Goal: Task Accomplishment & Management: Manage account settings

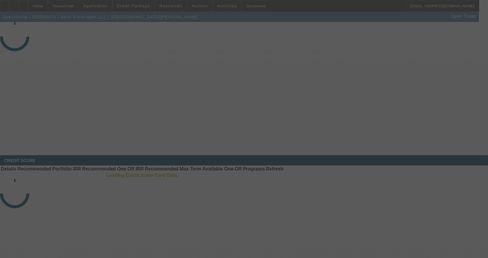
select select "3"
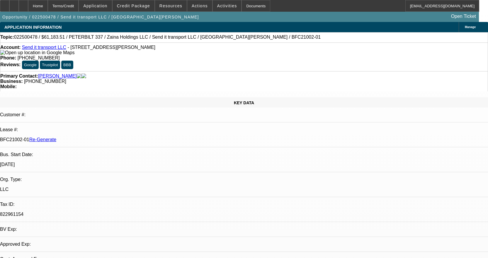
select select "0"
select select "2"
select select "0"
select select "6"
click at [51, 50] on link "Send it transport LLC" at bounding box center [44, 47] width 44 height 5
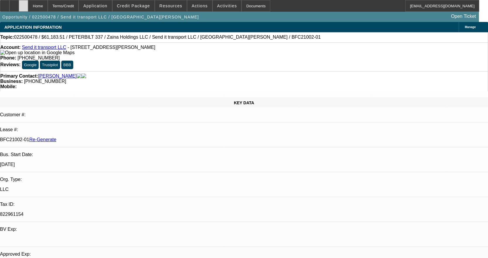
click at [28, 8] on div at bounding box center [23, 6] width 9 height 12
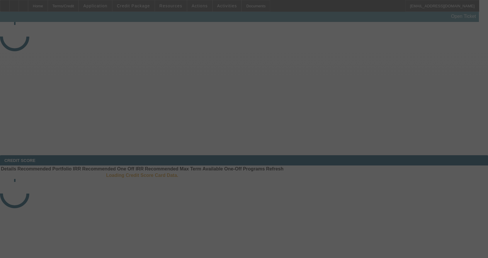
select select "3"
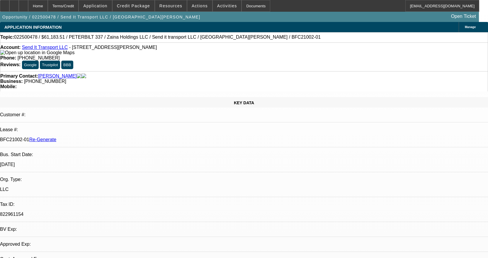
select select "0"
select select "2"
select select "0"
select select "6"
click at [250, 5] on div "Documents" at bounding box center [256, 6] width 29 height 12
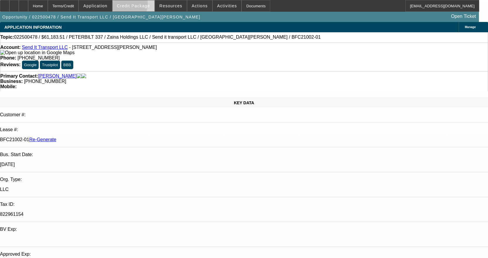
click at [132, 5] on span "Credit Package" at bounding box center [133, 6] width 33 height 5
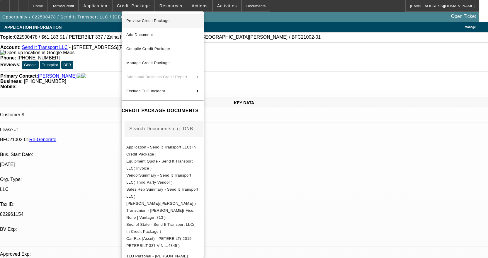
click at [140, 18] on span "Preview Credit Package" at bounding box center [162, 20] width 73 height 7
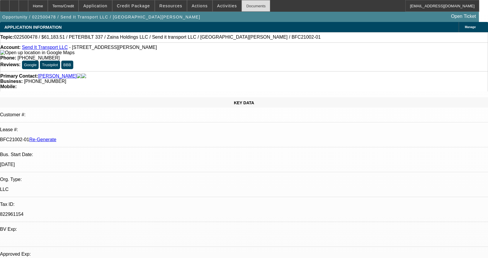
click at [244, 6] on div "Documents" at bounding box center [256, 6] width 29 height 12
click at [253, 6] on div "Documents" at bounding box center [256, 6] width 29 height 12
click at [218, 3] on span at bounding box center [227, 6] width 29 height 14
click at [221, 4] on div at bounding box center [244, 129] width 488 height 258
click at [221, 4] on span "Activities" at bounding box center [227, 6] width 20 height 5
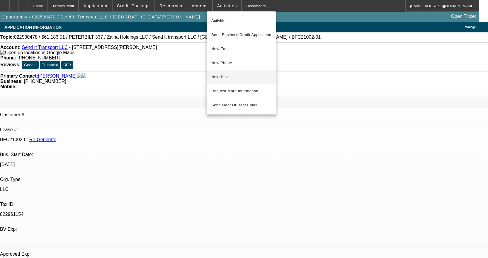
click at [224, 79] on span "New Task" at bounding box center [241, 77] width 60 height 7
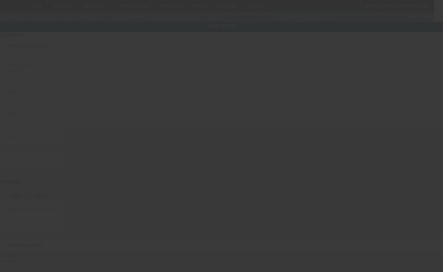
type input "[US_VEHICLE_IDENTIFICATION_NUMBER]"
type input "Peterbilt"
type input "337"
radio input "true"
type input "[STREET_ADDRESS]"
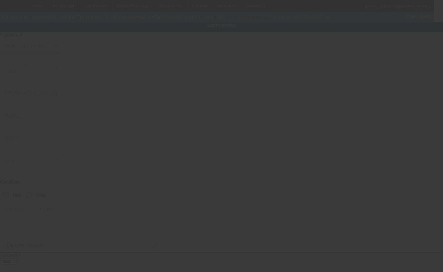
type input "[PERSON_NAME]"
type input "22725"
type input "2NP2HM6X2KM274845"
type input "Peterbilt"
type input "337"
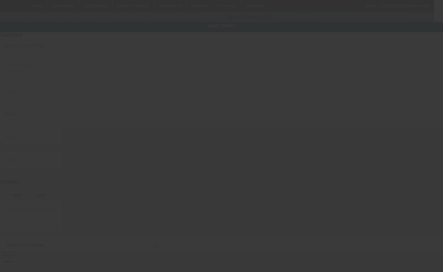
radio input "true"
type input "6065 N Seminole Trl"
type input "Leon"
type input "22725"
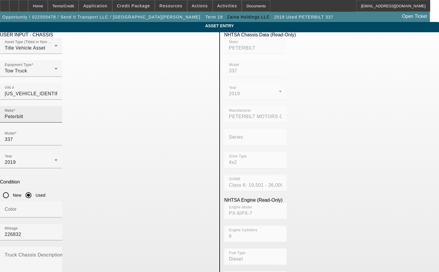
click at [57, 113] on input "Peterbilt" at bounding box center [31, 116] width 53 height 7
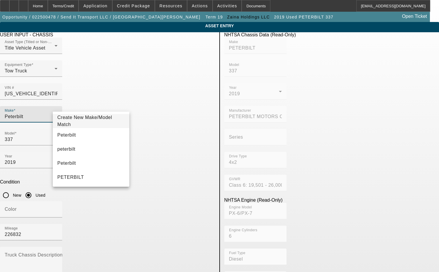
click at [85, 121] on span "Create New Make/Model Match" at bounding box center [84, 121] width 55 height 12
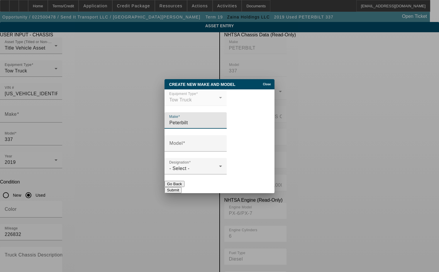
type input "Peterbilt"
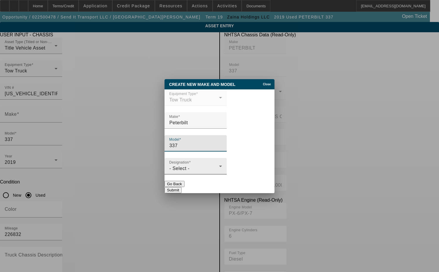
type input "337"
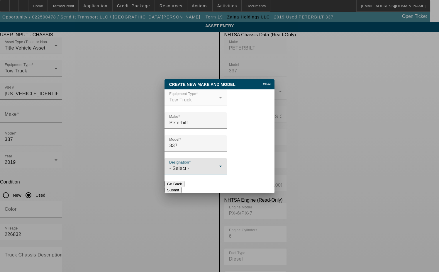
click at [183, 172] on div "- Select -" at bounding box center [194, 168] width 50 height 7
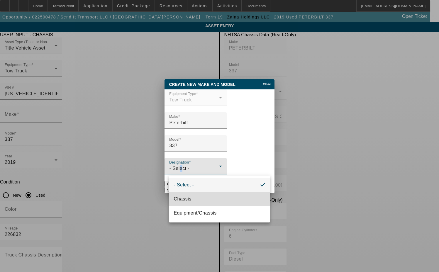
click at [190, 196] on span "Chassis" at bounding box center [183, 199] width 18 height 7
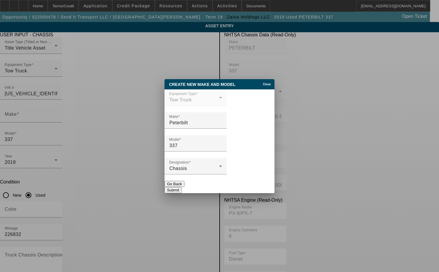
drag, startPoint x: 260, startPoint y: 190, endPoint x: 256, endPoint y: 188, distance: 4.7
click at [181, 189] on button "Submit" at bounding box center [172, 190] width 17 height 6
type input "Peterbilt"
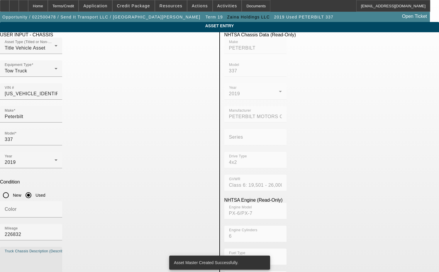
click at [57, 254] on textarea "Truck Chassis Description (Describe the truck chassis only)" at bounding box center [31, 264] width 53 height 21
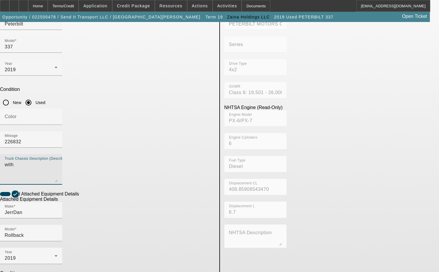
scroll to position [106, 0]
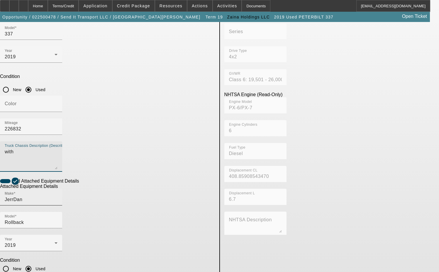
type textarea "with"
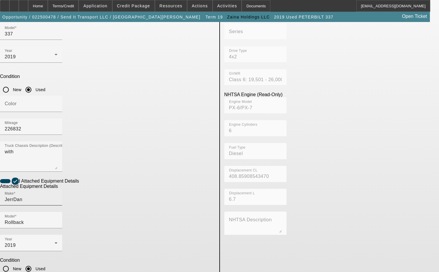
click at [57, 189] on div "Make JerrDan" at bounding box center [31, 197] width 53 height 16
click at [57, 196] on input "JerrDan" at bounding box center [31, 199] width 53 height 7
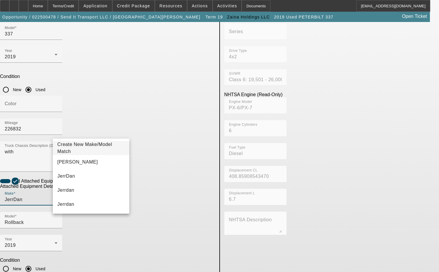
click at [92, 148] on span "Create New Make/Model Match" at bounding box center [84, 148] width 55 height 12
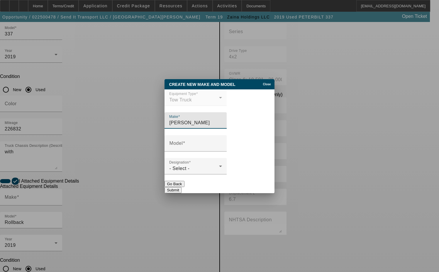
type input "[PERSON_NAME]"
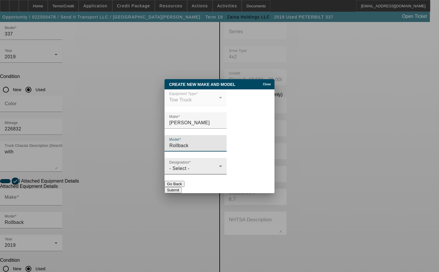
type input "Rollback"
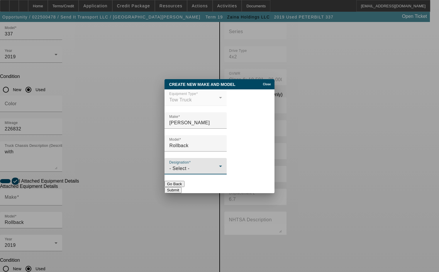
click at [179, 170] on span "- Select -" at bounding box center [179, 168] width 20 height 5
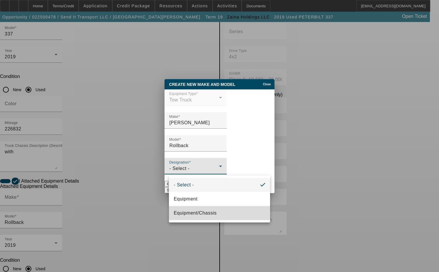
click at [186, 210] on span "Equipment/Chassis" at bounding box center [195, 213] width 43 height 7
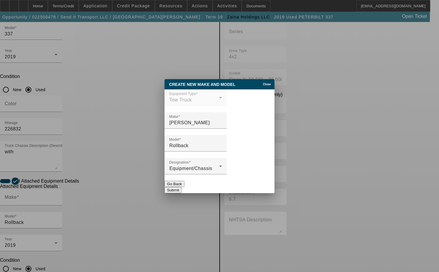
click at [181, 187] on button "Submit" at bounding box center [172, 190] width 17 height 6
type input "Jerr-Dan"
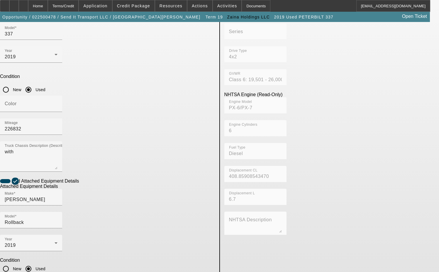
type textarea "includes all accessories, attachments and options"
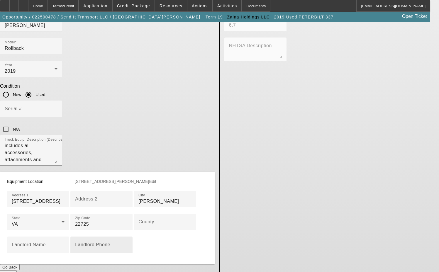
scroll to position [281, 0]
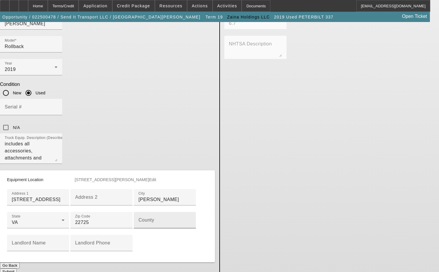
click at [138, 219] on input "County" at bounding box center [164, 222] width 53 height 7
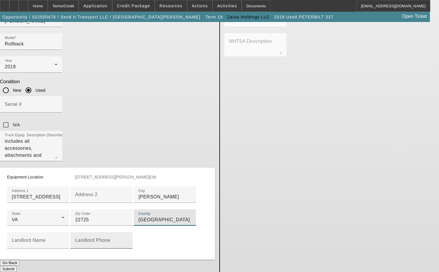
scroll to position [306, 0]
type input "[GEOGRAPHIC_DATA]"
click at [17, 266] on button "Submit" at bounding box center [8, 269] width 17 height 6
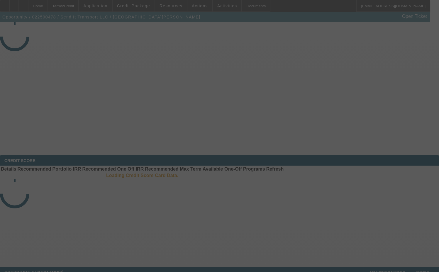
select select "3"
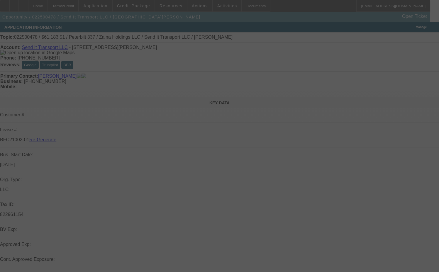
select select "0"
select select "2"
select select "0"
select select "6"
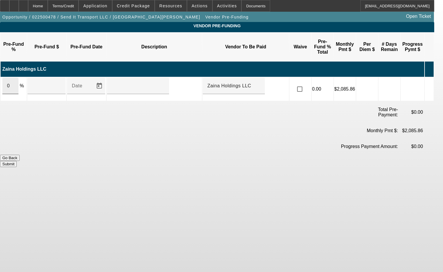
click at [14, 82] on input "0" at bounding box center [10, 85] width 7 height 7
type input "100"
type input "$64,403.69"
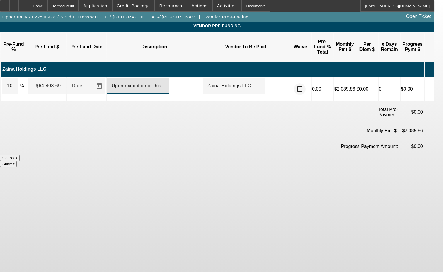
type input "Upon execution of this agreement"
click at [306, 83] on input "checkbox" at bounding box center [300, 89] width 12 height 12
checkbox input "true"
click at [17, 161] on button "Submit" at bounding box center [8, 164] width 17 height 6
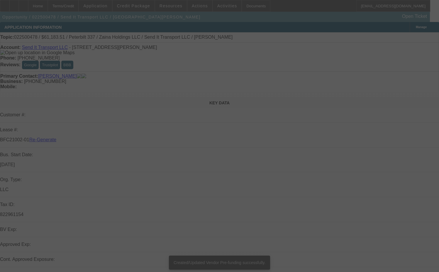
select select "3"
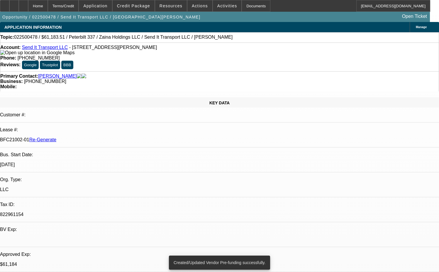
select select "0"
select select "2"
select select "0"
select select "6"
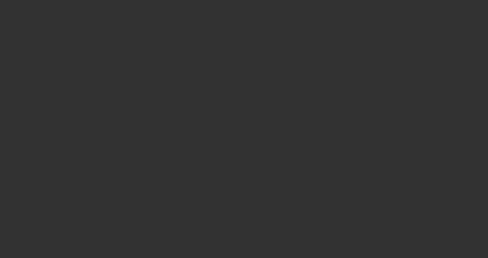
select select "3"
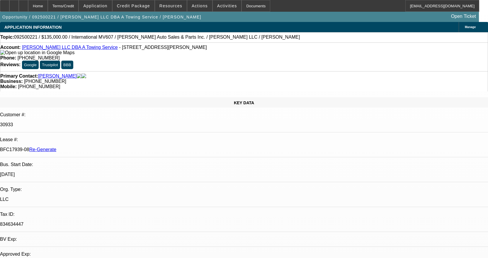
select select "0"
select select "1"
select select "2"
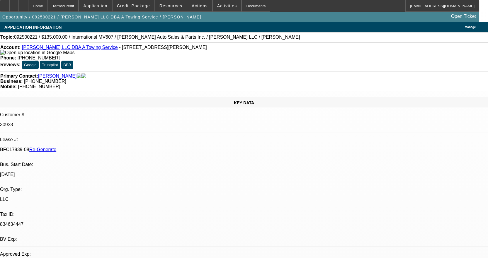
select select "6"
click at [249, 4] on div "Documents" at bounding box center [256, 6] width 29 height 12
click at [204, 7] on span at bounding box center [199, 6] width 25 height 14
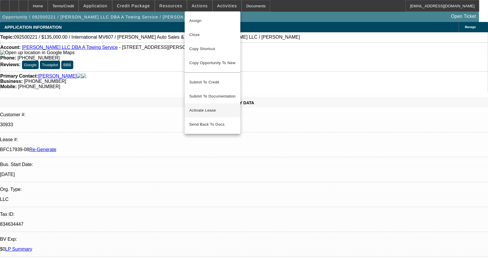
click at [216, 107] on span "Activate Lease" at bounding box center [212, 110] width 46 height 7
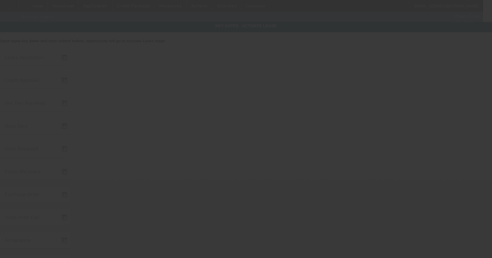
type input "[DATE]"
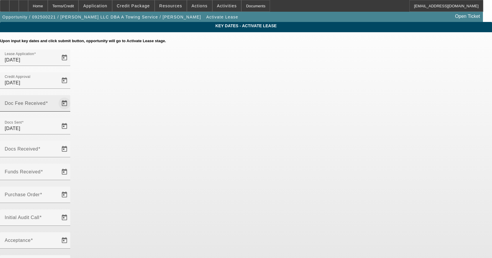
click at [72, 96] on span "Open calendar" at bounding box center [64, 103] width 14 height 14
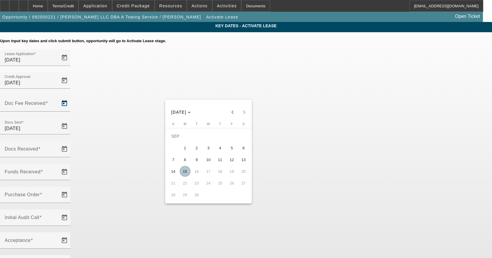
click at [186, 174] on span "15" at bounding box center [185, 171] width 11 height 11
type input "[DATE]"
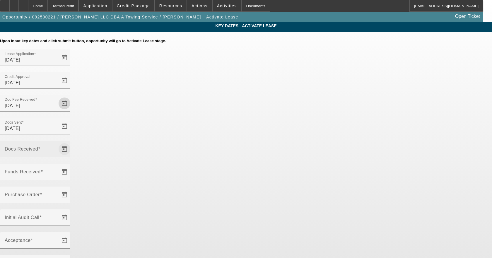
click at [72, 142] on span "Open calendar" at bounding box center [64, 149] width 14 height 14
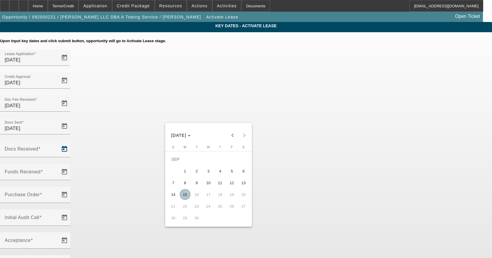
click at [183, 197] on span "15" at bounding box center [185, 194] width 11 height 11
type input "[DATE]"
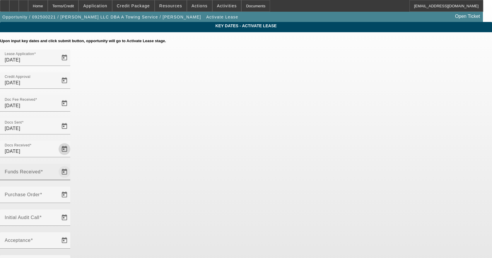
click at [72, 165] on span "Open calendar" at bounding box center [64, 172] width 14 height 14
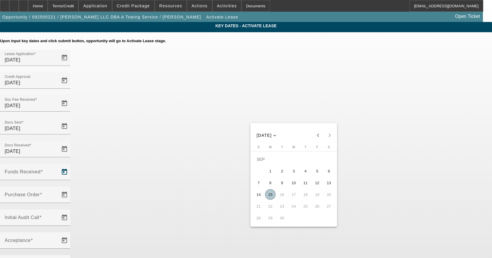
drag, startPoint x: 269, startPoint y: 194, endPoint x: 257, endPoint y: 170, distance: 26.7
click at [269, 193] on span "15" at bounding box center [270, 194] width 11 height 11
type input "[DATE]"
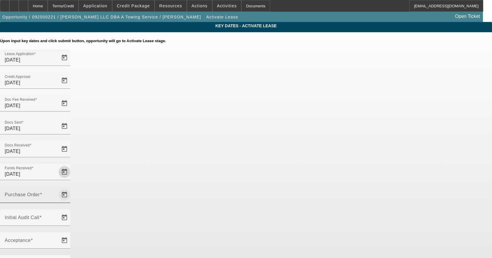
click at [72, 188] on span "Open calendar" at bounding box center [64, 195] width 14 height 14
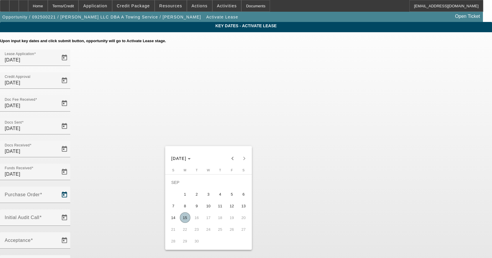
drag, startPoint x: 186, startPoint y: 218, endPoint x: 191, endPoint y: 218, distance: 5.9
click at [186, 219] on span "15" at bounding box center [185, 218] width 11 height 11
type input "[DATE]"
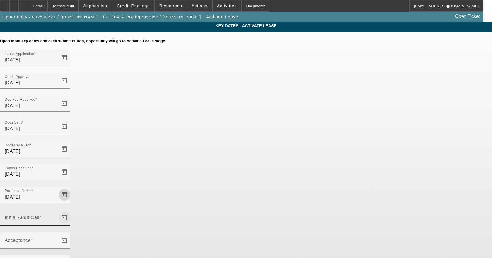
click at [72, 211] on span "Open calendar" at bounding box center [64, 218] width 14 height 14
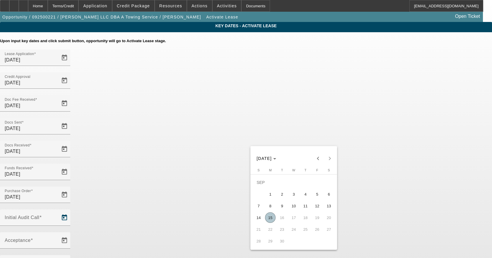
click at [267, 216] on span "15" at bounding box center [270, 218] width 11 height 11
type input "[DATE]"
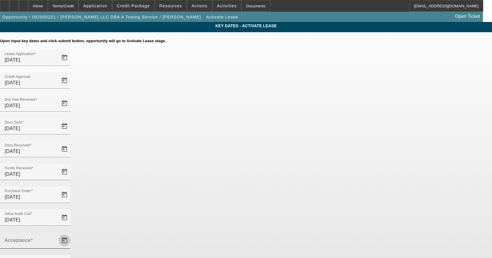
click at [72, 234] on span "Open calendar" at bounding box center [64, 241] width 14 height 14
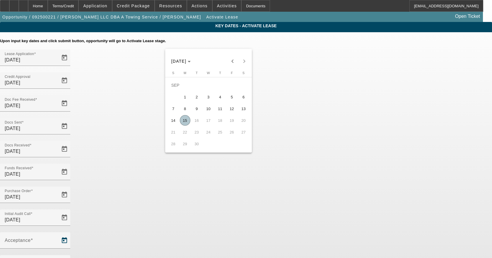
click at [183, 123] on span "15" at bounding box center [185, 120] width 11 height 11
type input "[DATE]"
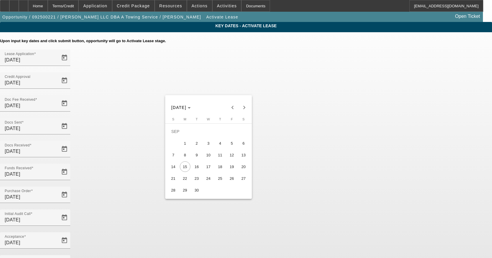
click at [201, 170] on span "16" at bounding box center [197, 167] width 11 height 11
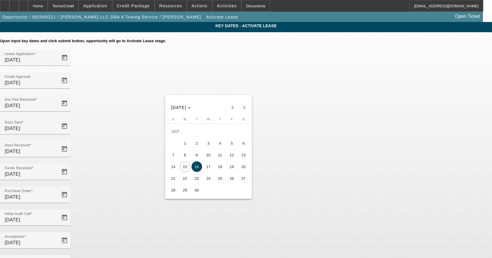
click at [209, 169] on span "17" at bounding box center [208, 167] width 11 height 11
type input "9/17/2025"
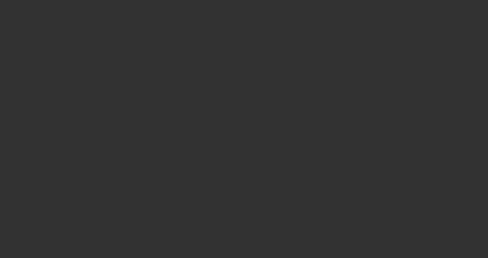
select select "4"
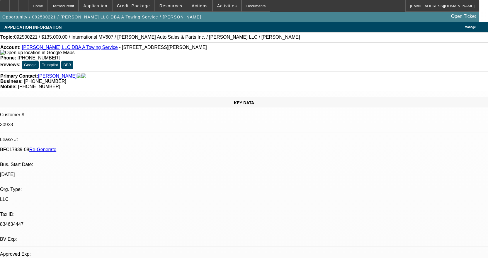
select select "0"
select select "2"
select select "0"
select select "6"
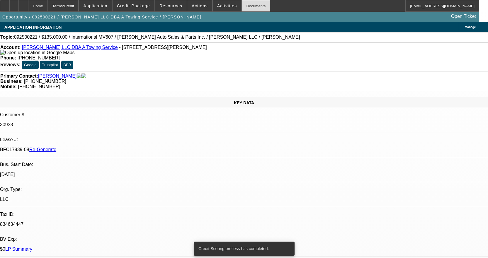
click at [242, 9] on div "Documents" at bounding box center [256, 6] width 29 height 12
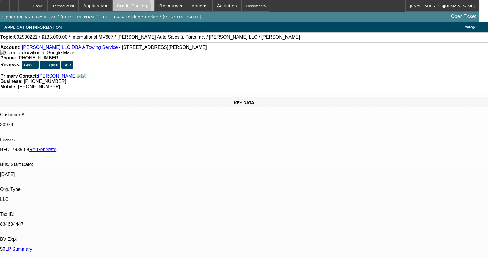
click at [140, 9] on span at bounding box center [134, 6] width 42 height 14
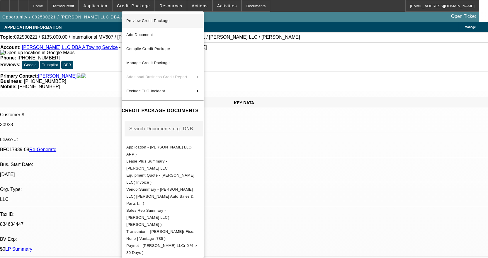
click at [166, 18] on span "Preview Credit Package" at bounding box center [162, 20] width 73 height 7
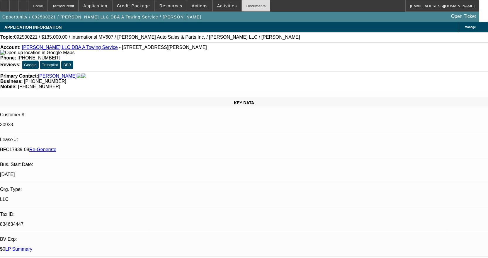
click at [249, 4] on div "Documents" at bounding box center [256, 6] width 29 height 12
click at [252, 7] on div "Documents" at bounding box center [256, 6] width 29 height 12
click at [243, 4] on div "Documents" at bounding box center [256, 6] width 29 height 12
click at [248, 6] on div "Documents" at bounding box center [256, 6] width 29 height 12
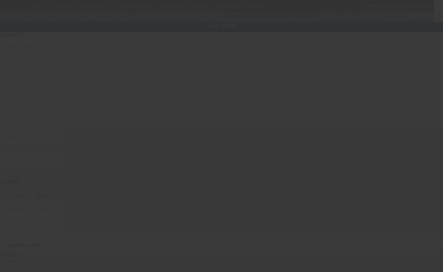
type input "[US_VEHICLE_IDENTIFICATION_NUMBER]"
type input "International"
type input "MV607"
radio input "true"
type textarea "with"
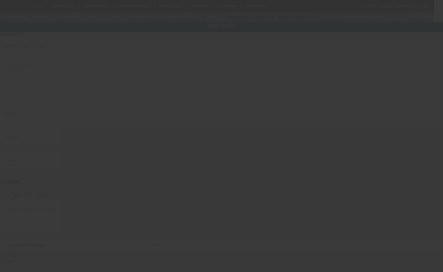
type input "[STREET_ADDRESS][PERSON_NAME]"
type input "Xenia"
type input "45385"
type input "[PERSON_NAME]"
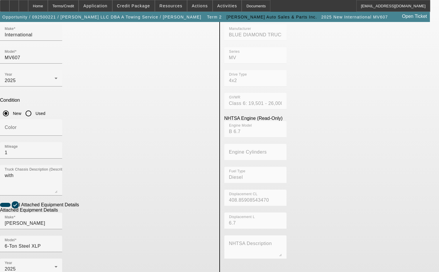
scroll to position [88, 0]
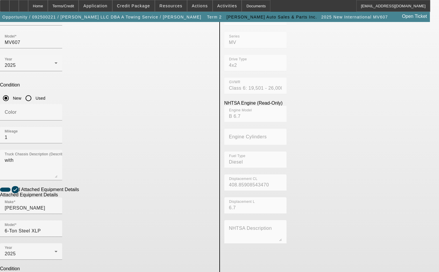
scroll to position [106, 0]
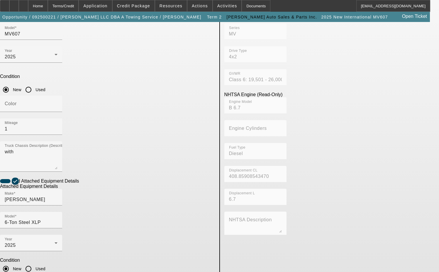
type input "0220034800"
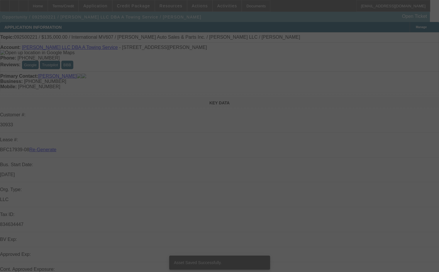
select select "3"
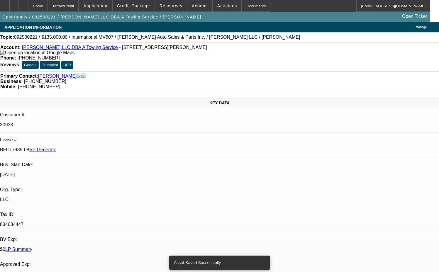
select select "0"
select select "2"
select select "6"
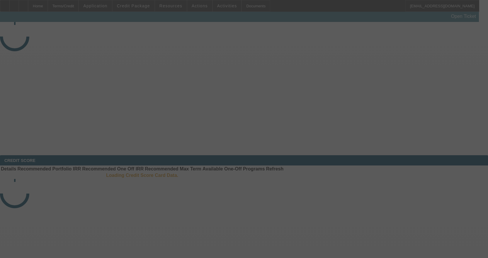
select select "3"
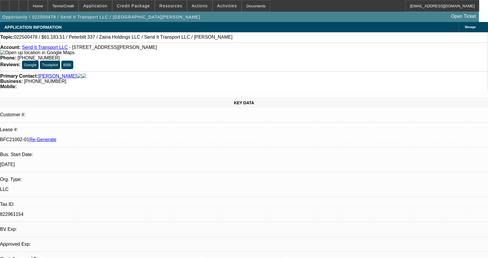
select select "0"
select select "1"
select select "2"
select select "6"
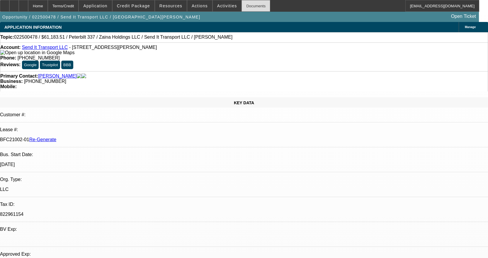
click at [243, 5] on div "Documents" at bounding box center [256, 6] width 29 height 12
click at [242, 8] on div "Documents" at bounding box center [256, 6] width 29 height 12
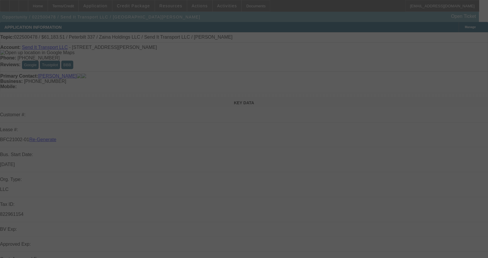
select select "3"
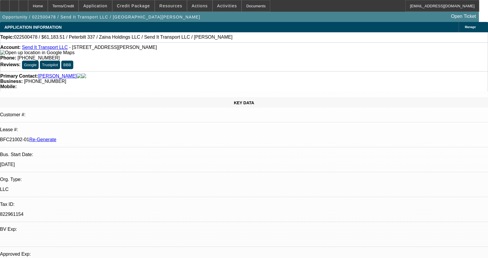
select select "0"
select select "2"
select select "0"
select select "6"
click at [242, 9] on div "Documents" at bounding box center [256, 6] width 29 height 12
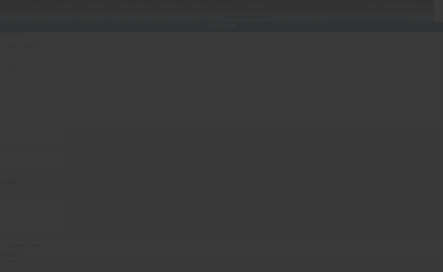
type input "[US_VEHICLE_IDENTIFICATION_NUMBER]"
type input "Peterbilt"
type input "337"
radio input "true"
type textarea "with"
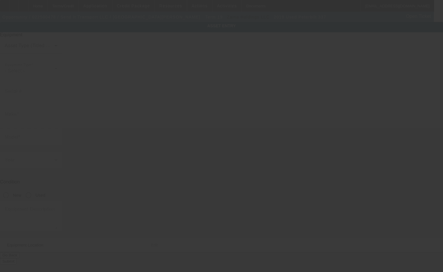
type input "[STREET_ADDRESS]"
type input "[PERSON_NAME]"
type input "22725"
type input "[GEOGRAPHIC_DATA]"
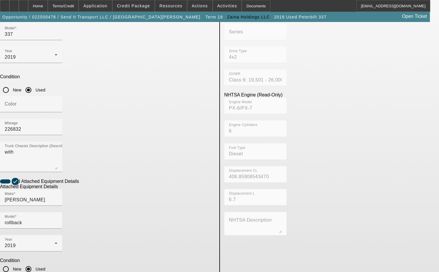
scroll to position [106, 0]
click at [57, 196] on input "[PERSON_NAME]" at bounding box center [31, 199] width 53 height 7
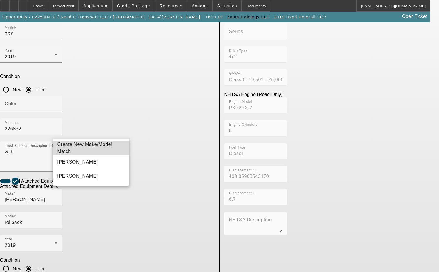
click at [86, 142] on mat-option "Create New Make/Model Match" at bounding box center [91, 148] width 77 height 14
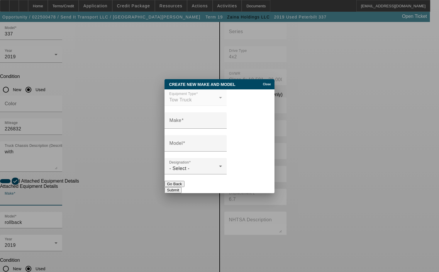
scroll to position [0, 0]
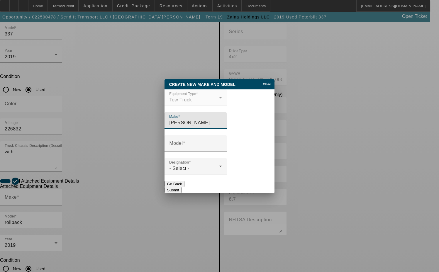
type input "[PERSON_NAME]"
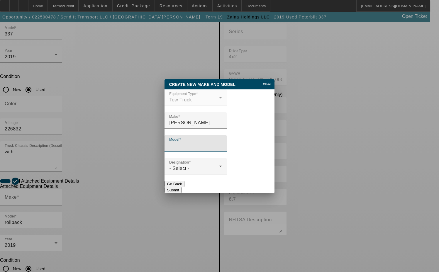
type input "O"
type input "Rollback"
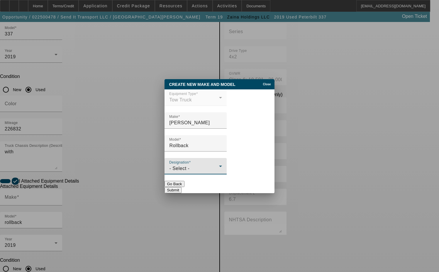
click at [188, 172] on div "- Select -" at bounding box center [194, 168] width 50 height 7
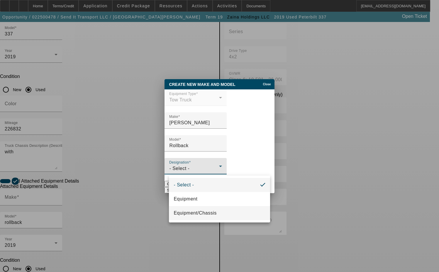
click at [179, 211] on span "Equipment/Chassis" at bounding box center [195, 213] width 43 height 7
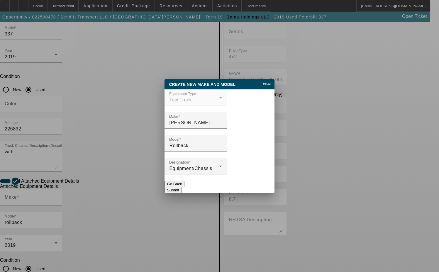
click at [181, 187] on button "Submit" at bounding box center [172, 190] width 17 height 6
type input "[PERSON_NAME]"
type input "Rollback"
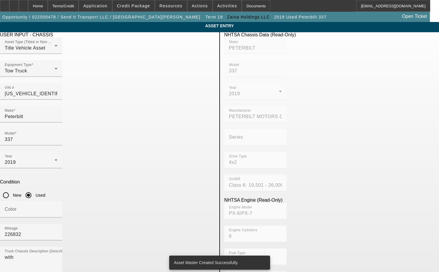
scroll to position [106, 0]
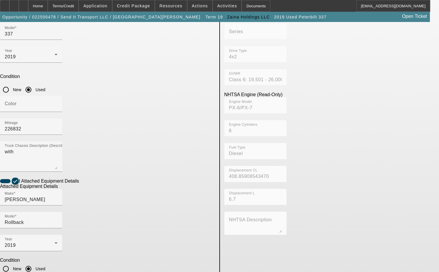
type input "0220013213"
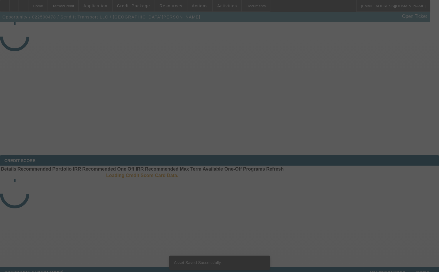
select select "3"
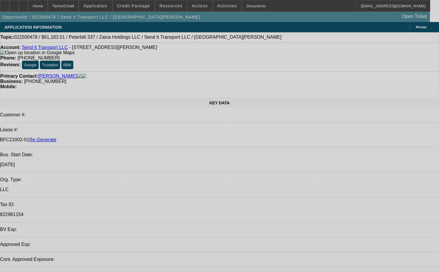
select select "0"
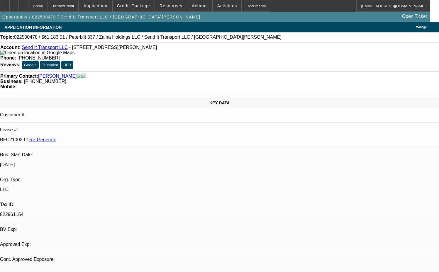
select select "0"
select select "1"
select select "2"
select select "6"
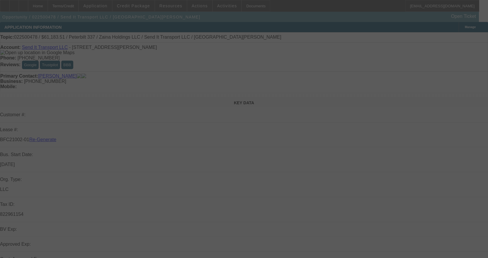
select select "3"
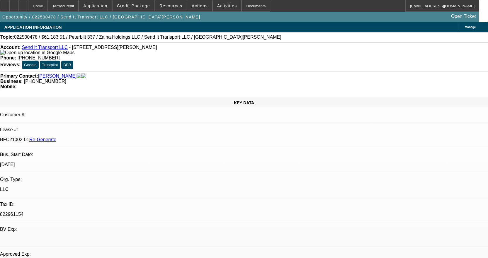
select select "0"
select select "1"
select select "2"
select select "6"
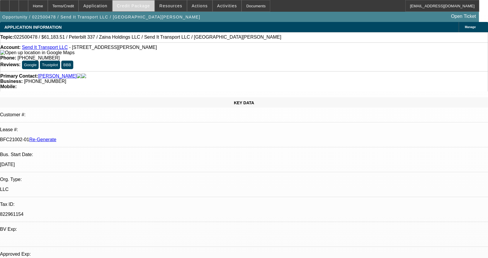
click at [135, 6] on span "Credit Package" at bounding box center [133, 6] width 33 height 5
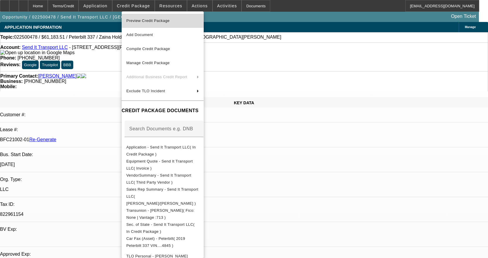
click at [157, 20] on span "Preview Credit Package" at bounding box center [147, 20] width 43 height 4
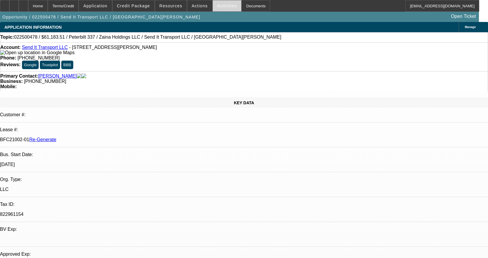
click at [218, 9] on span at bounding box center [227, 6] width 29 height 14
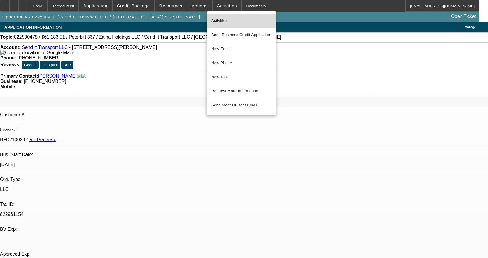
click at [222, 20] on span "Activities" at bounding box center [241, 20] width 60 height 7
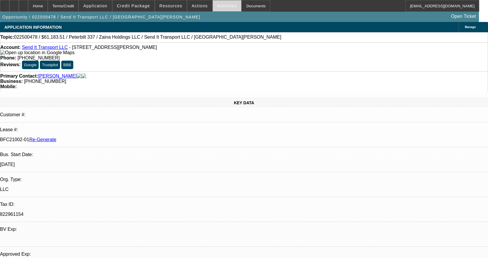
click at [223, 9] on span at bounding box center [227, 6] width 29 height 14
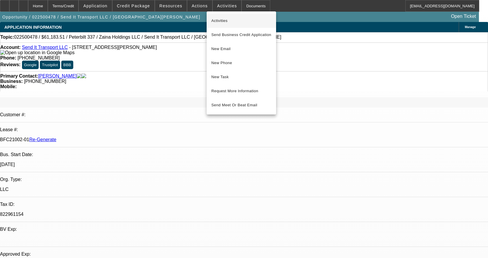
click at [222, 18] on span "Activities" at bounding box center [241, 20] width 60 height 7
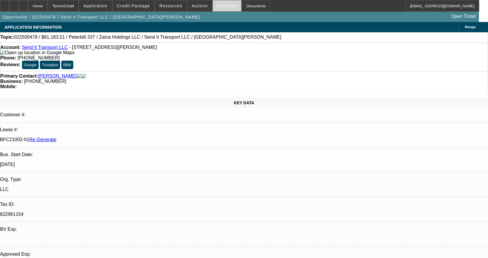
click at [217, 4] on span "Activities" at bounding box center [227, 6] width 20 height 5
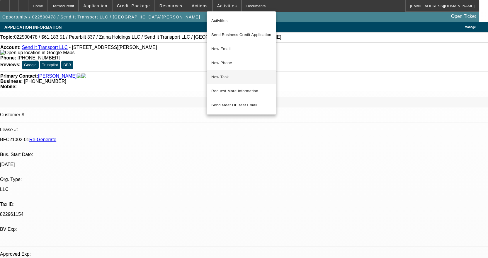
click at [223, 79] on span "New Task" at bounding box center [241, 77] width 60 height 7
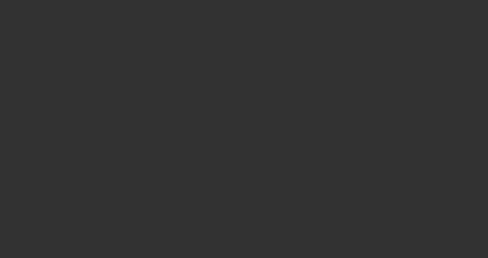
select select "4"
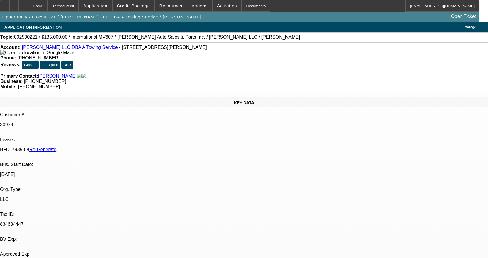
select select "0"
select select "1"
select select "2"
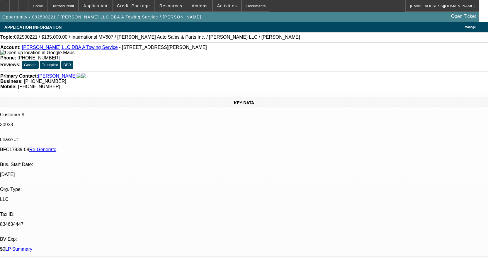
select select "6"
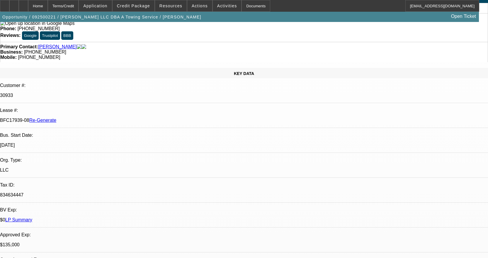
scroll to position [147, 0]
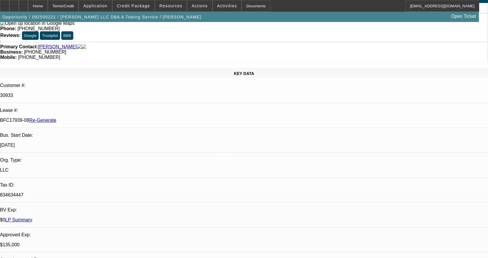
scroll to position [293, 0]
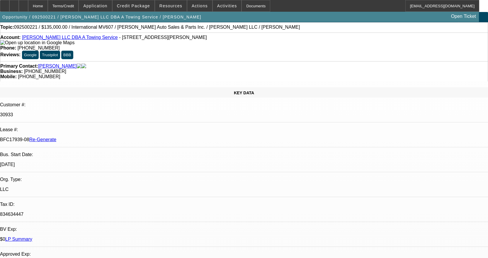
scroll to position [0, 0]
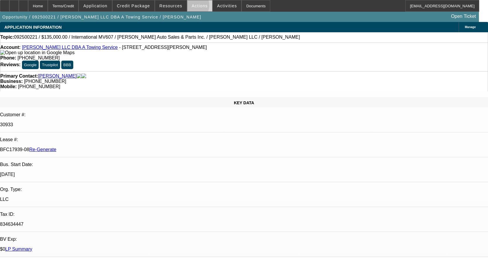
click at [189, 7] on span at bounding box center [199, 6] width 25 height 14
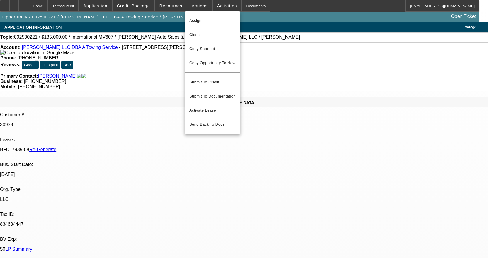
click at [166, 11] on div at bounding box center [244, 129] width 488 height 258
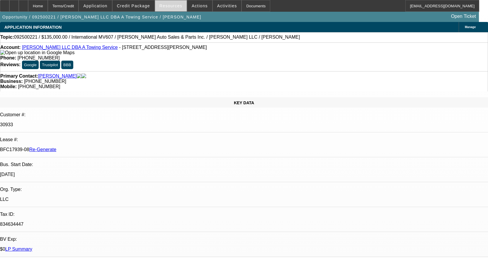
click at [168, 9] on span at bounding box center [171, 6] width 32 height 14
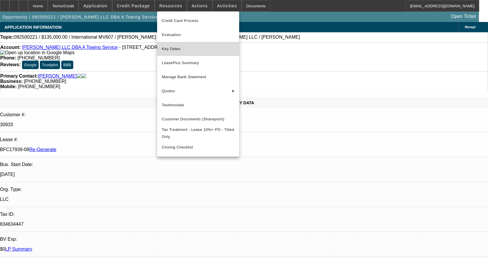
click at [179, 49] on span "Key Dates" at bounding box center [198, 48] width 73 height 7
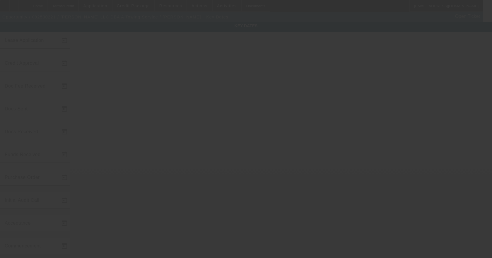
type input "9/10/2025"
type input "9/11/2025"
type input "9/15/2025"
type input "9/12/2025"
type input "9/15/2025"
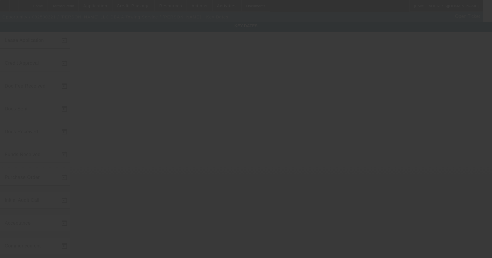
type input "9/15/2025"
type input "10/1/2025"
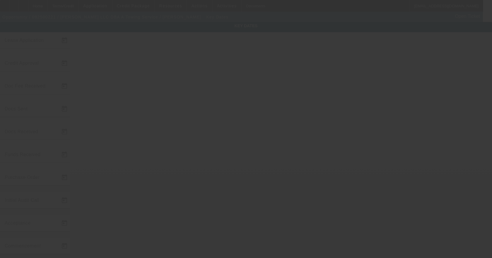
type input "11/1/2025"
type input "9/17/2025"
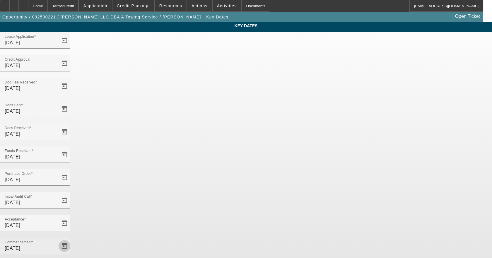
click at [72, 239] on span "Open calendar" at bounding box center [64, 246] width 14 height 14
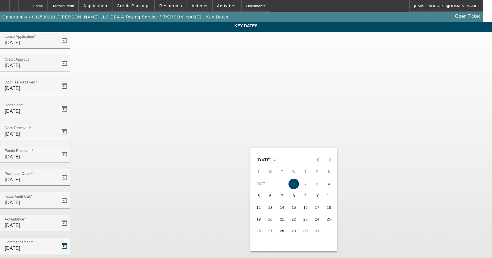
click at [298, 209] on span "15" at bounding box center [294, 207] width 11 height 11
type input "10/15/2025"
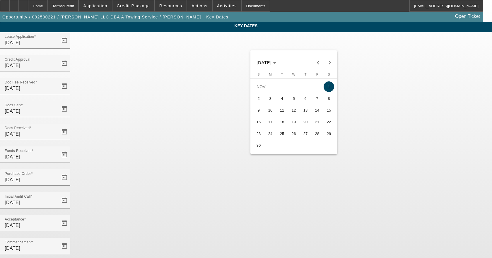
click at [327, 112] on span "15" at bounding box center [329, 110] width 11 height 11
type input "11/15/2025"
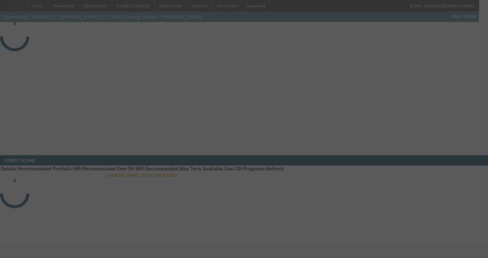
select select "4"
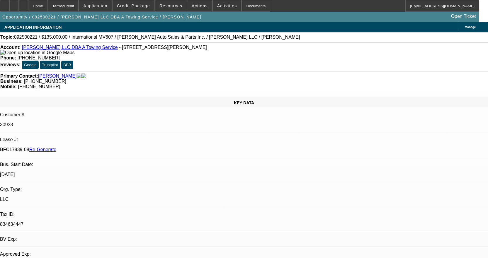
select select "0"
select select "2"
select select "0"
select select "6"
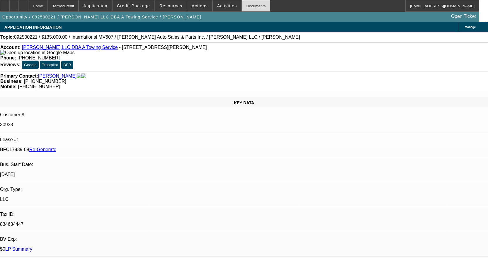
click at [247, 4] on div "Documents" at bounding box center [256, 6] width 29 height 12
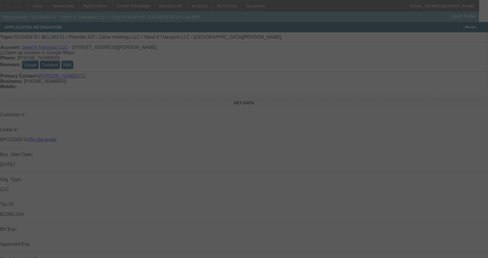
select select "3"
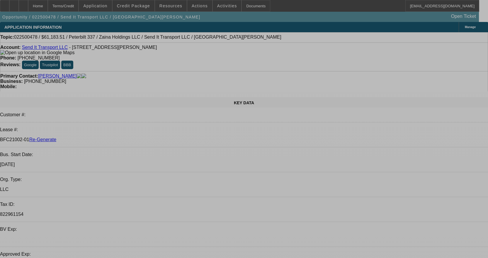
select select "0"
select select "2"
select select "0"
select select "6"
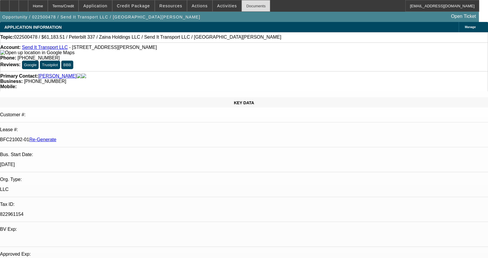
click at [247, 8] on div "Documents" at bounding box center [256, 6] width 29 height 12
